Goal: Task Accomplishment & Management: Complete application form

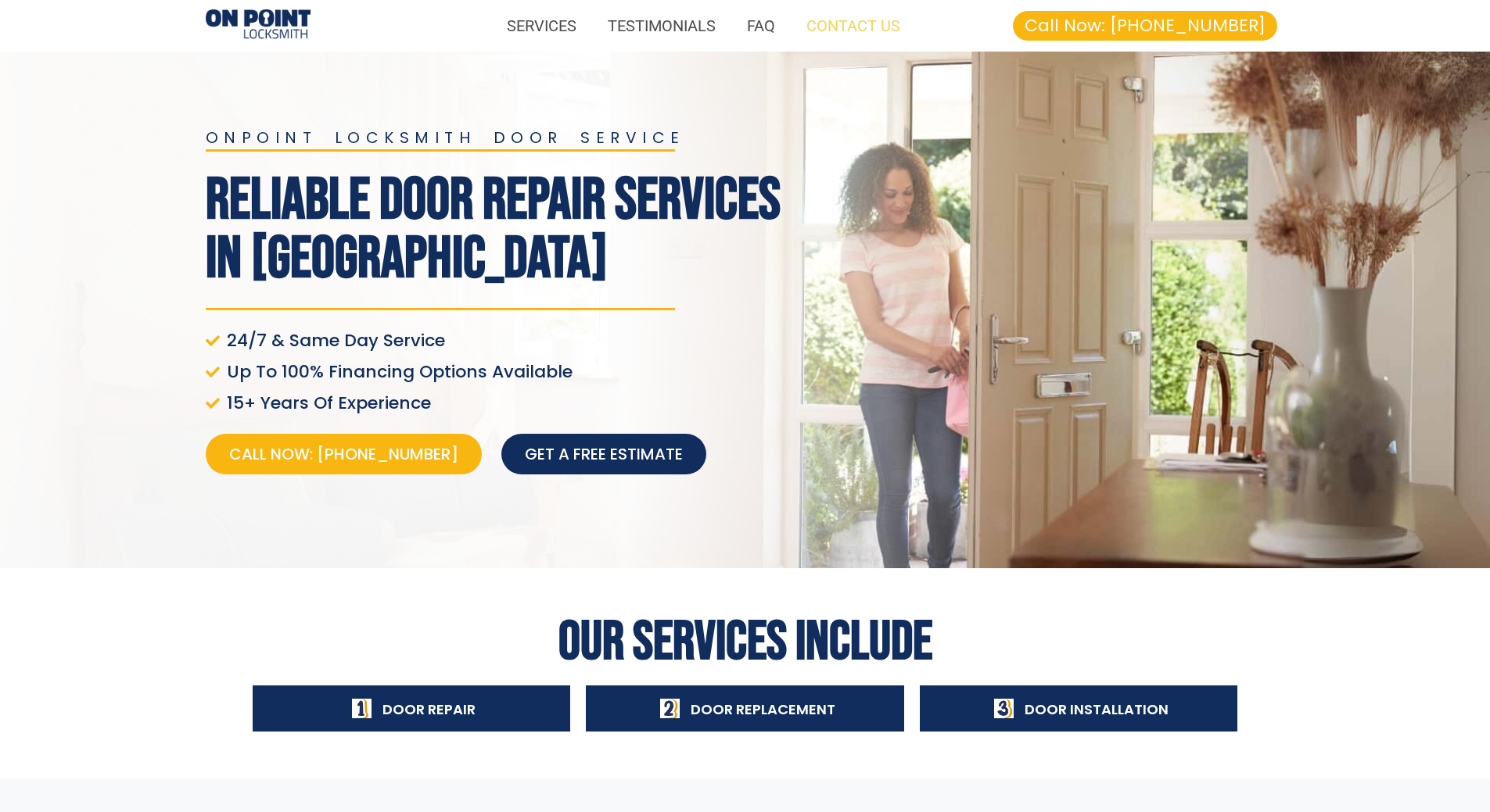
click at [825, 32] on link "CONTACT US" at bounding box center [853, 25] width 125 height 36
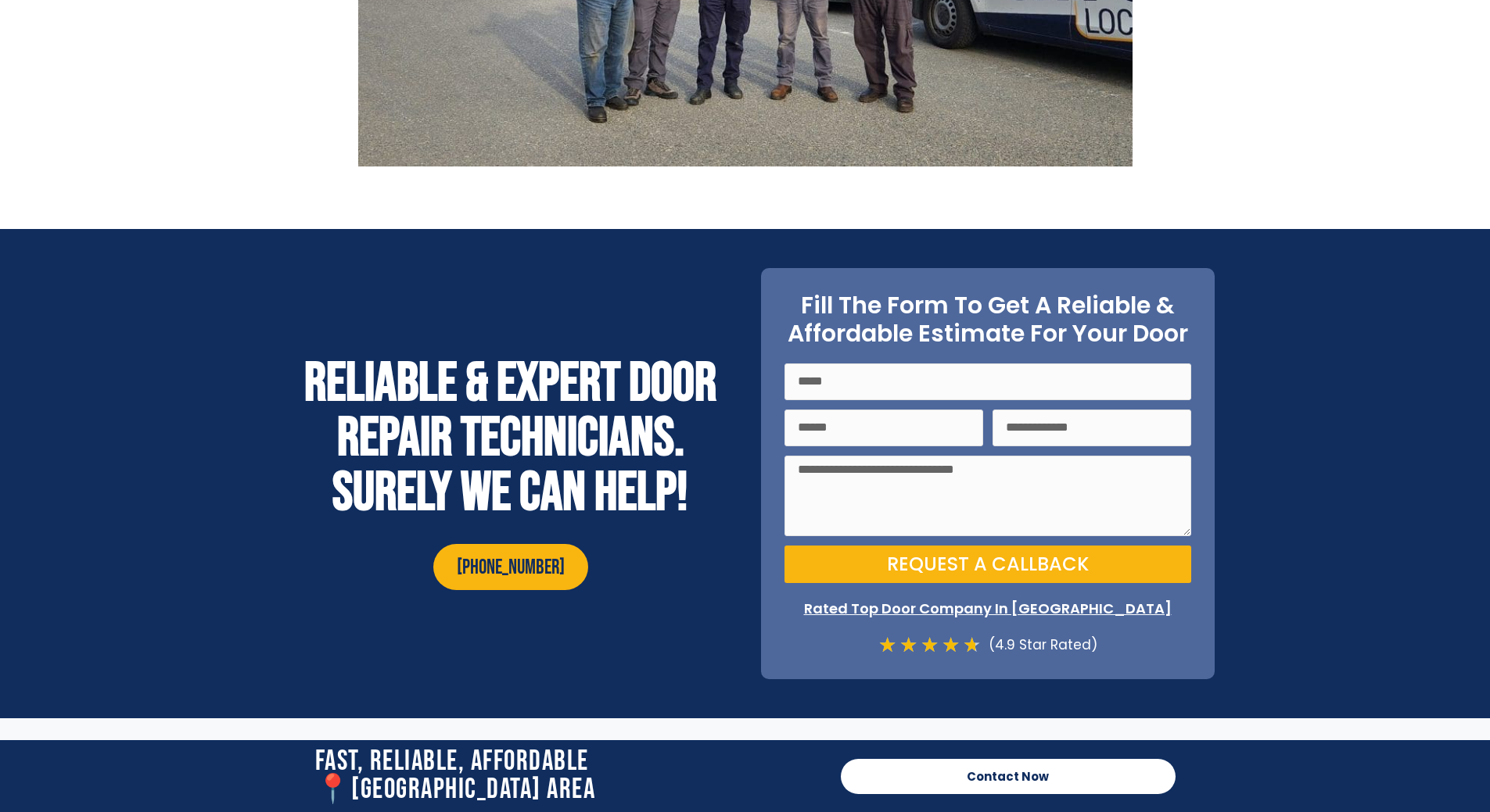
scroll to position [5663, 0]
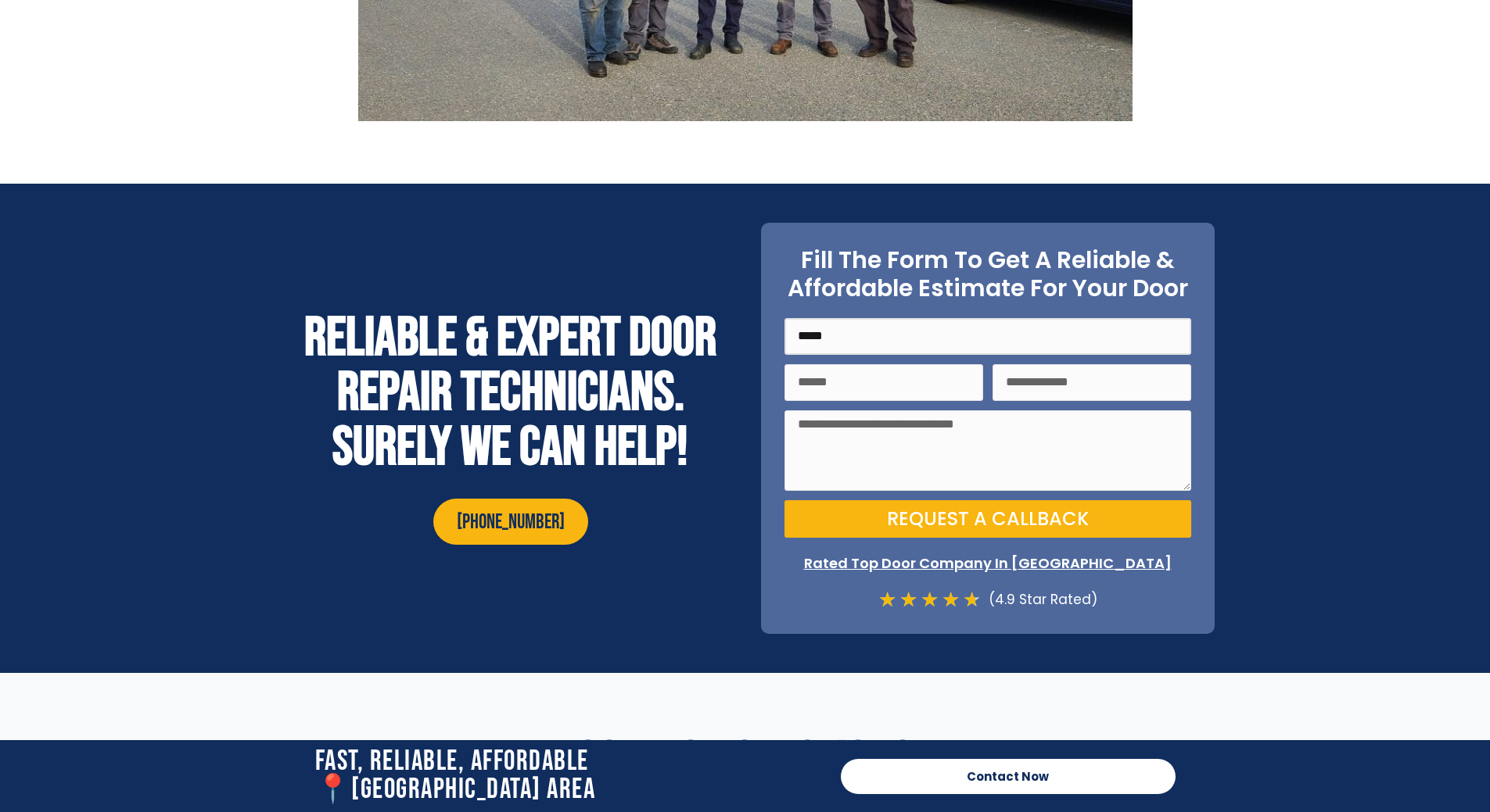
click at [865, 318] on input "Name" at bounding box center [988, 337] width 407 height 37
type input "**********"
click at [1038, 365] on input "Tel" at bounding box center [1092, 383] width 199 height 37
type input "**********"
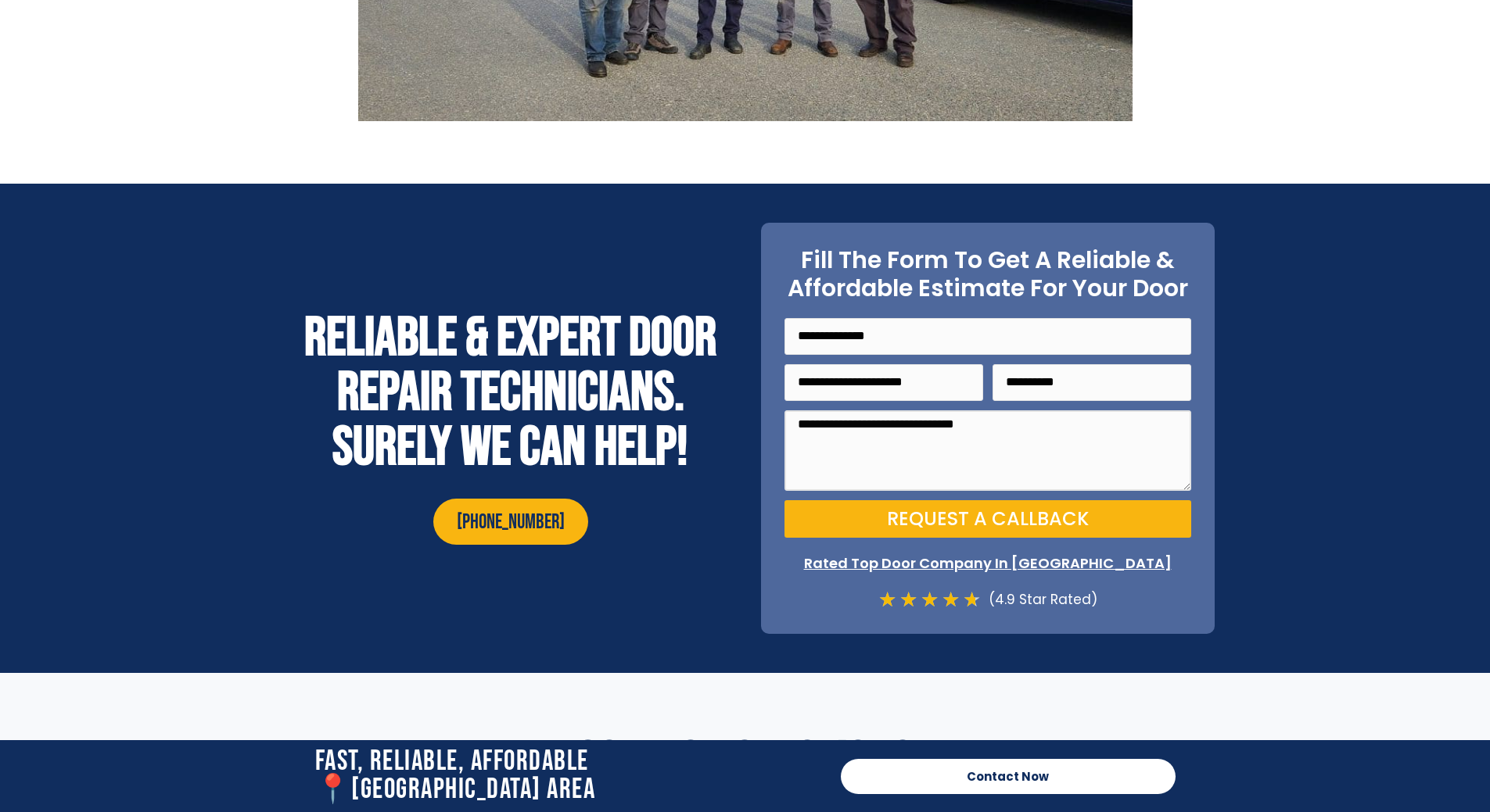
click at [1083, 420] on textarea "Message" at bounding box center [988, 451] width 407 height 81
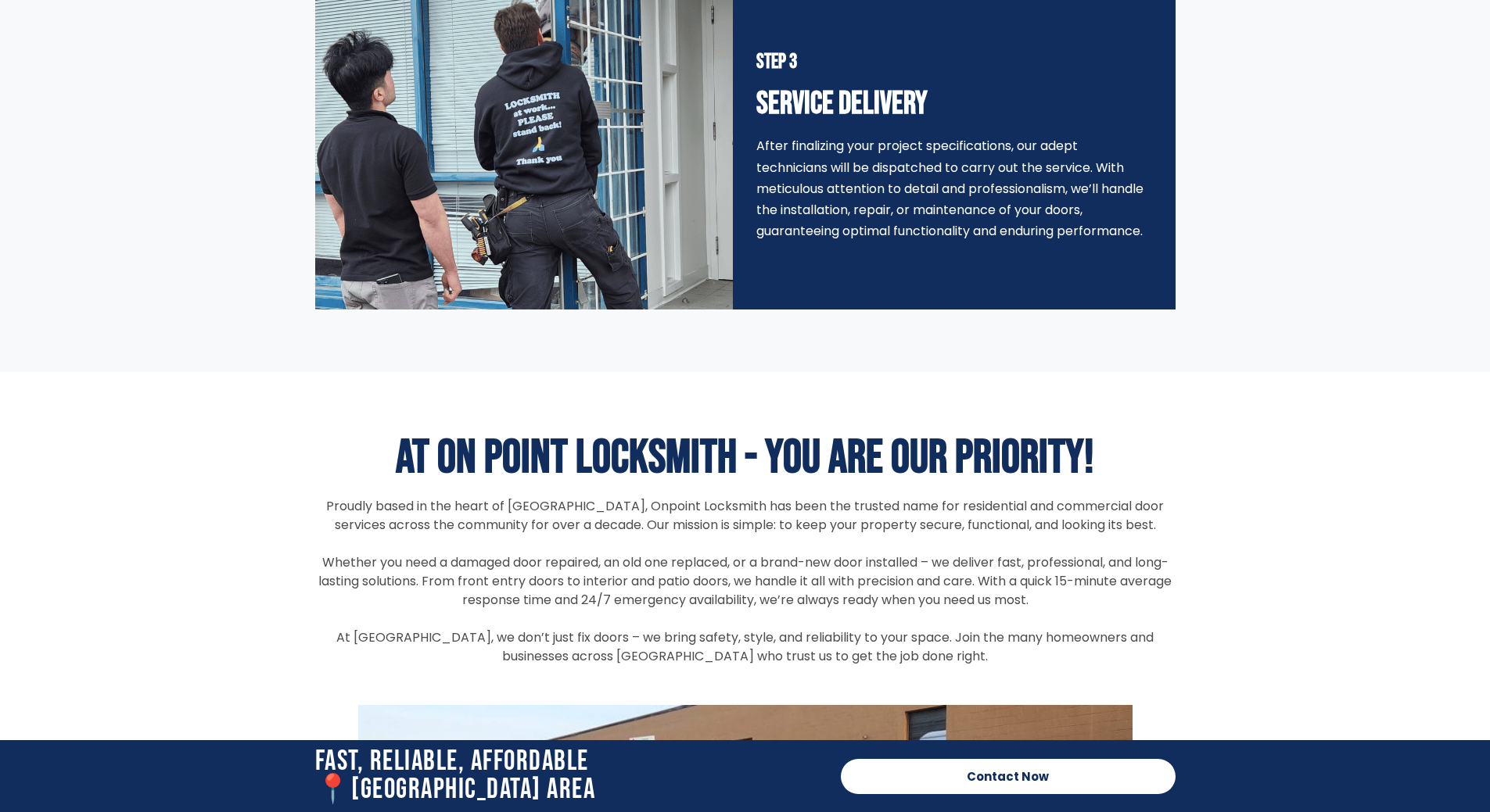
scroll to position [4489, 0]
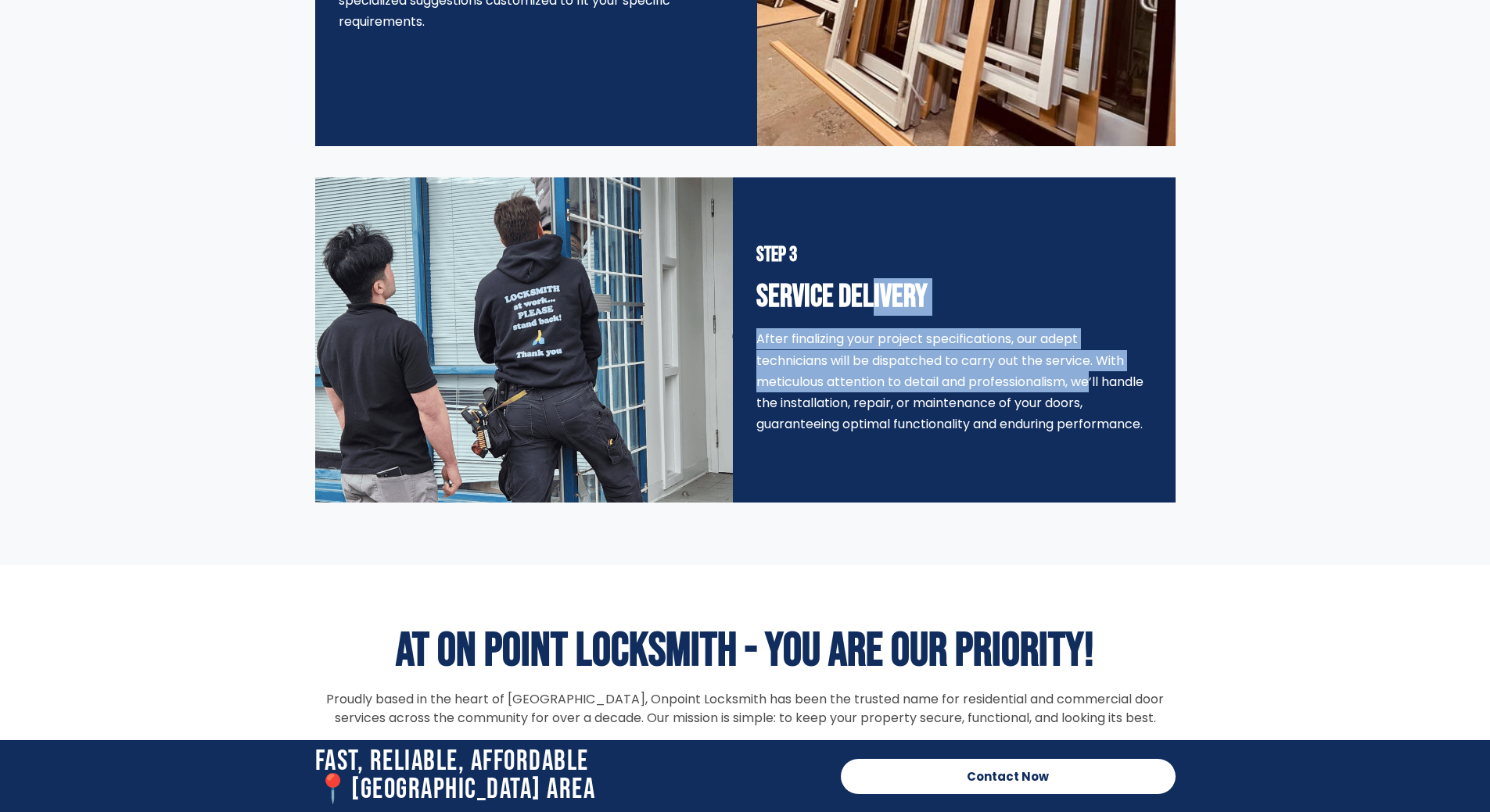
drag, startPoint x: 874, startPoint y: 304, endPoint x: 1031, endPoint y: 356, distance: 165.4
click at [1031, 357] on div "Step 3 Service Delivery After finalizing your project specifications, our adept…" at bounding box center [953, 339] width 394 height 325
click at [1031, 356] on div "After finalizing your project specifications, our adept technicians will be dis…" at bounding box center [953, 382] width 394 height 106
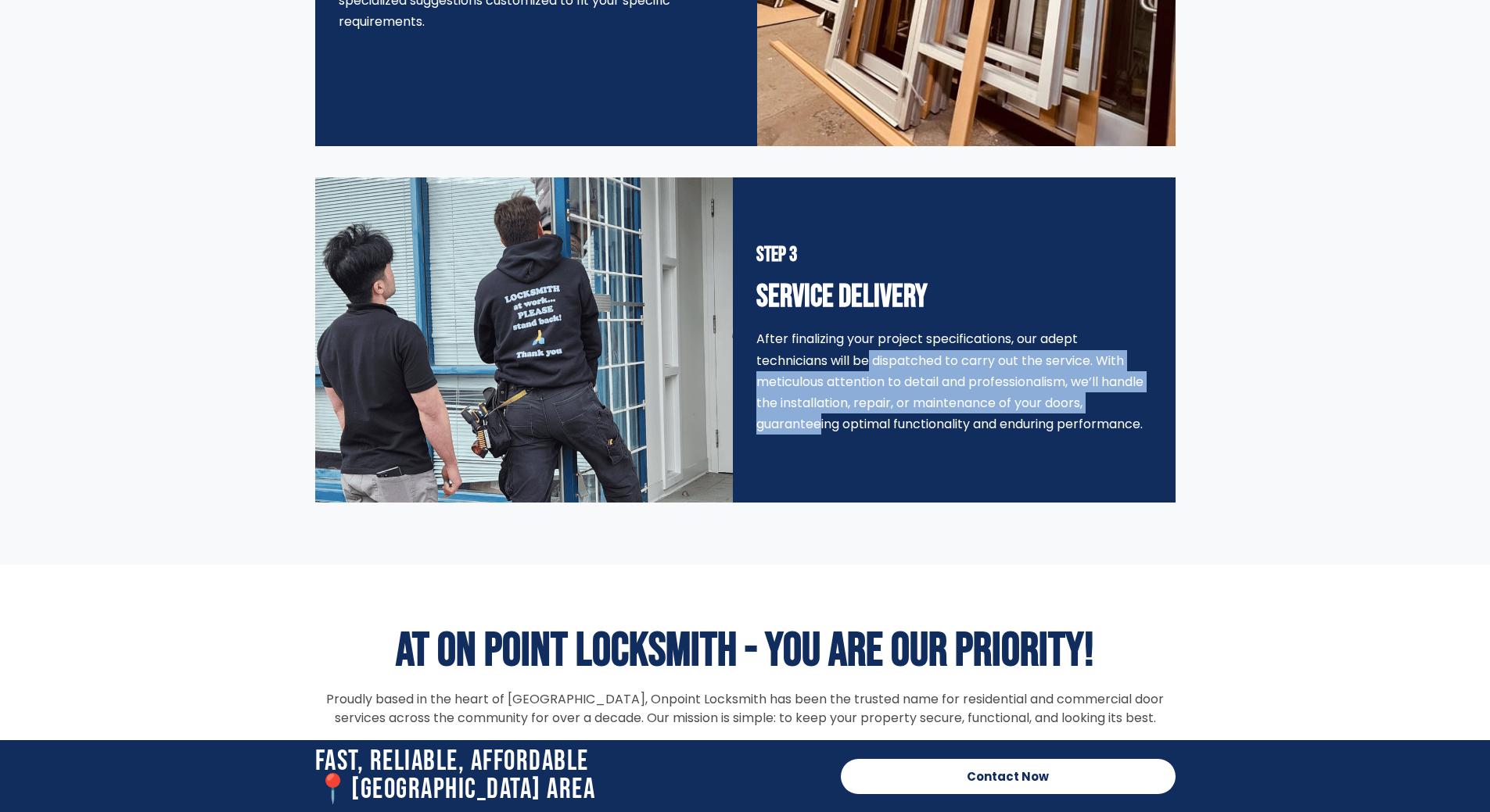
drag, startPoint x: 814, startPoint y: 349, endPoint x: 1110, endPoint y: 392, distance: 299.1
click at [1110, 392] on div "After finalizing your project specifications, our adept technicians will be dis…" at bounding box center [953, 382] width 394 height 106
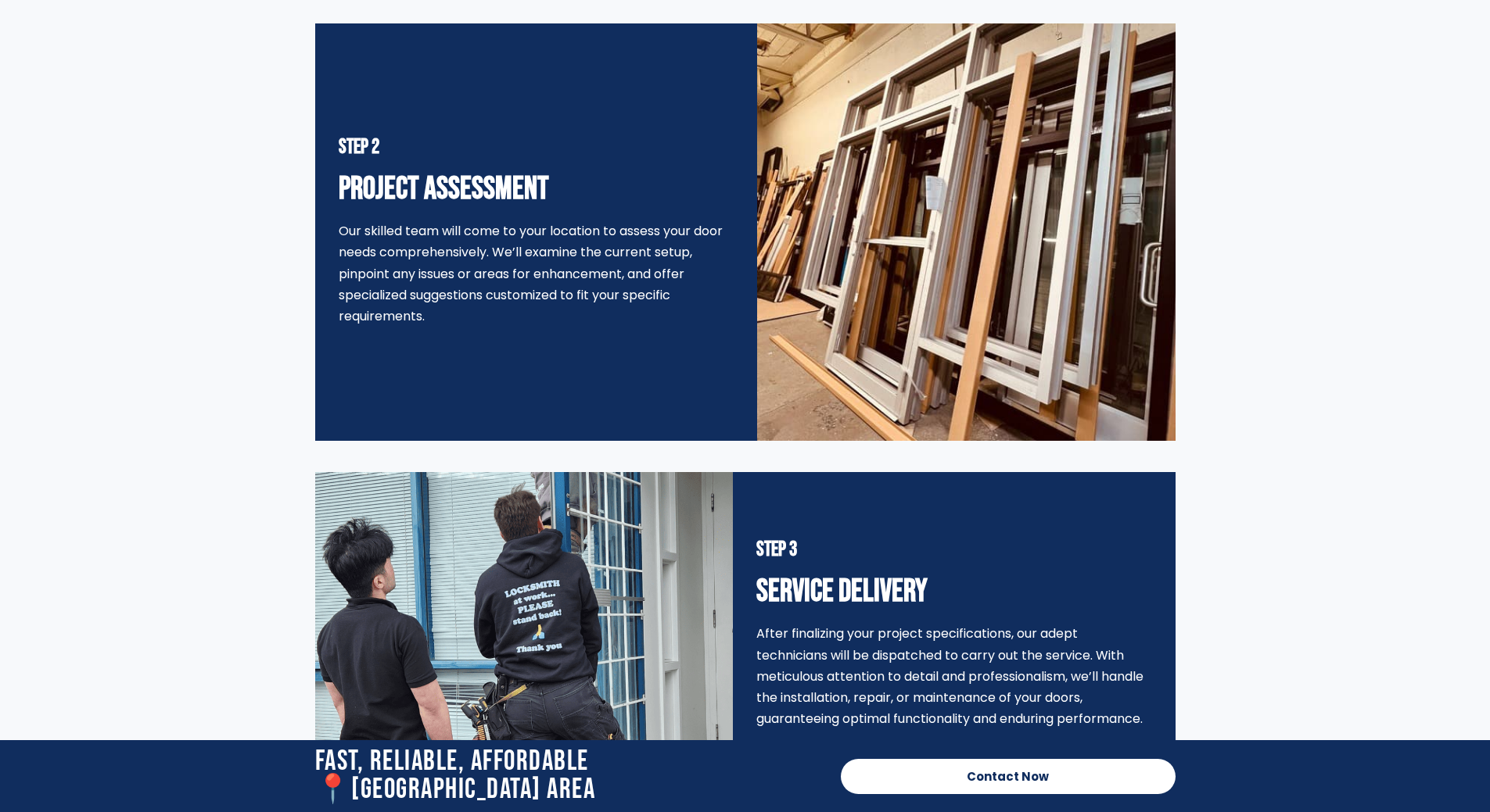
scroll to position [4177, 0]
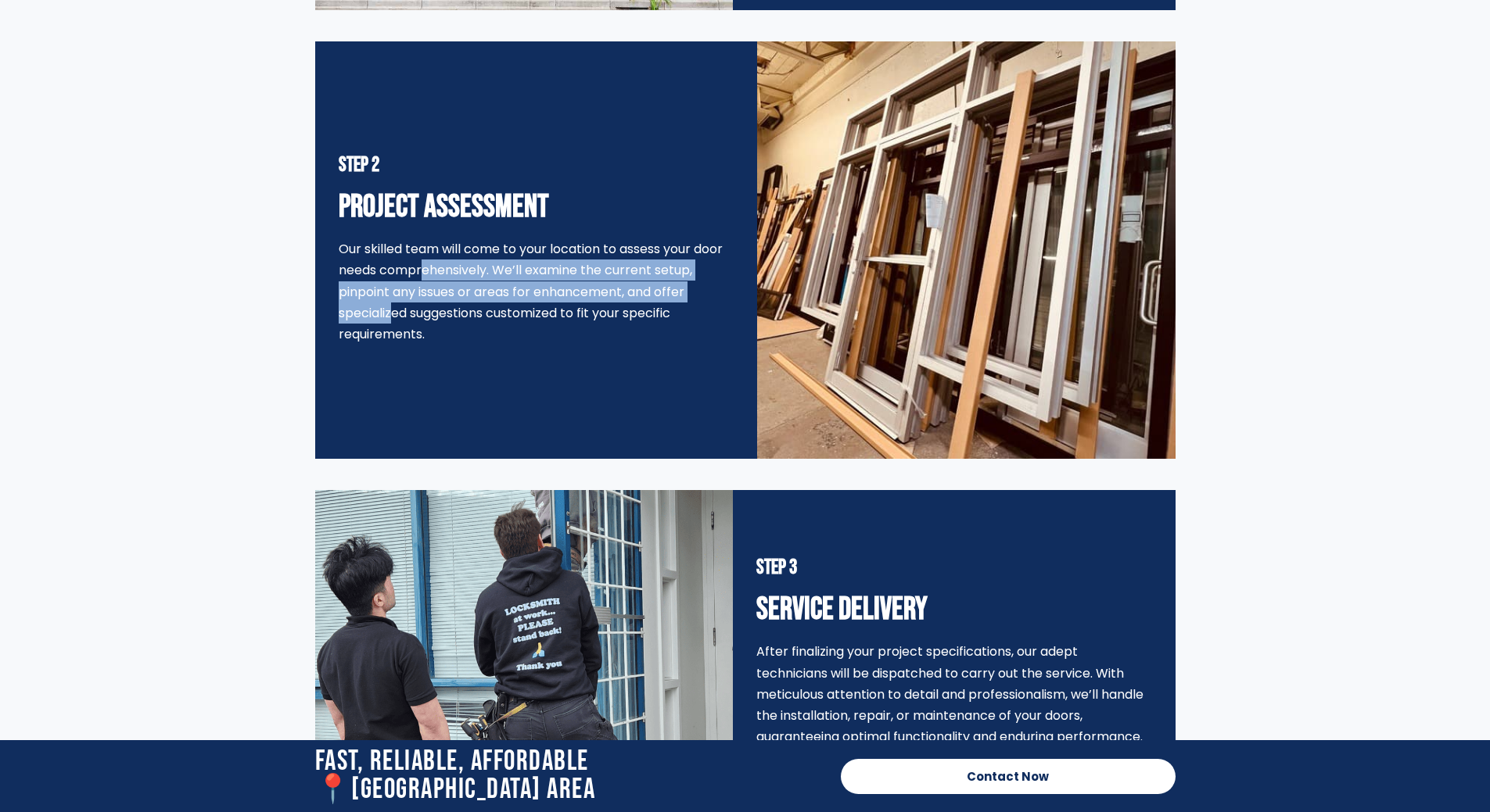
drag, startPoint x: 346, startPoint y: 257, endPoint x: 705, endPoint y: 275, distance: 359.5
click at [705, 275] on div "Our skilled team will come to your location to assess your door needs comprehen…" at bounding box center [535, 291] width 394 height 106
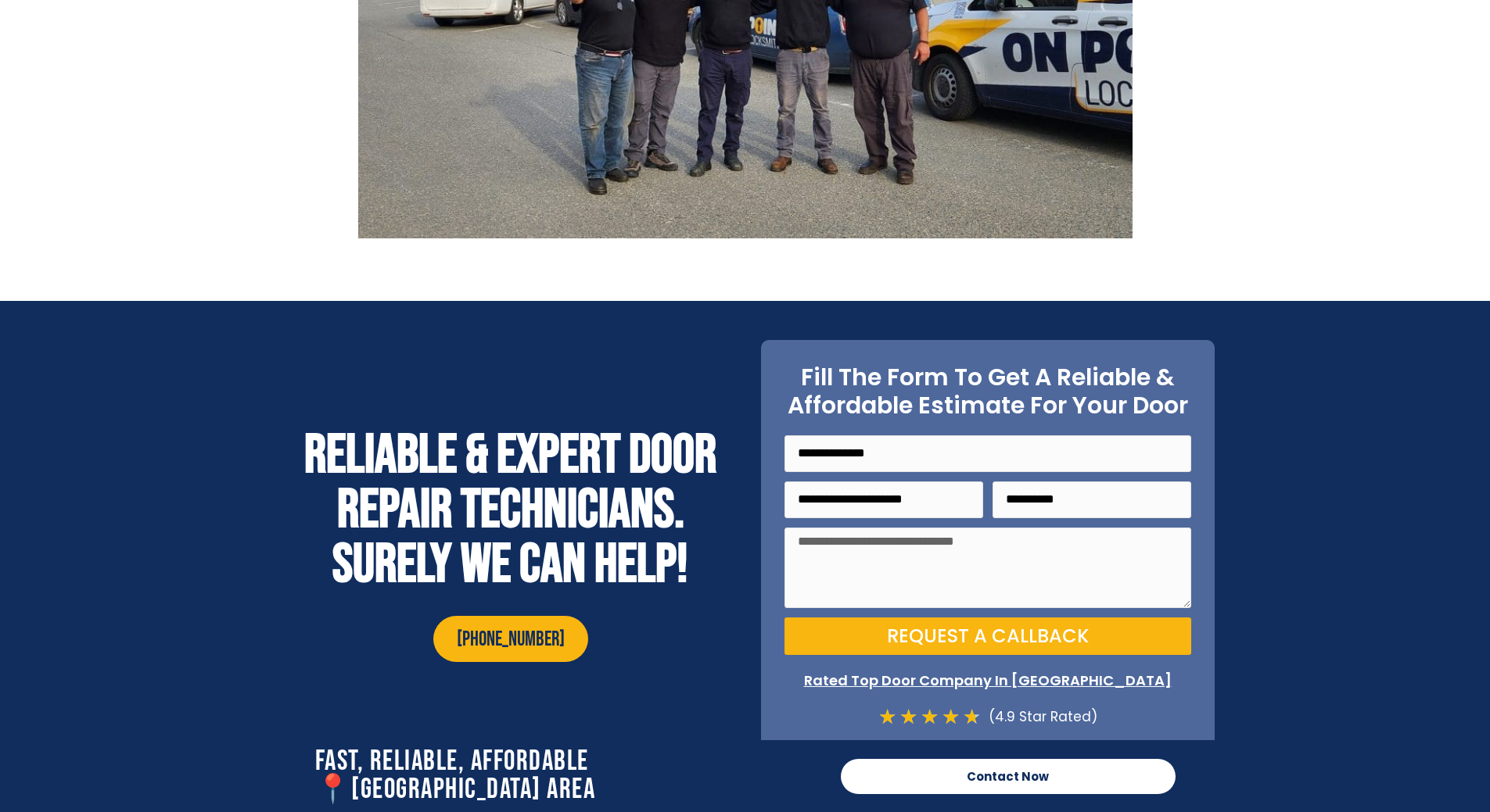
scroll to position [5584, 0]
